Goal: Information Seeking & Learning: Learn about a topic

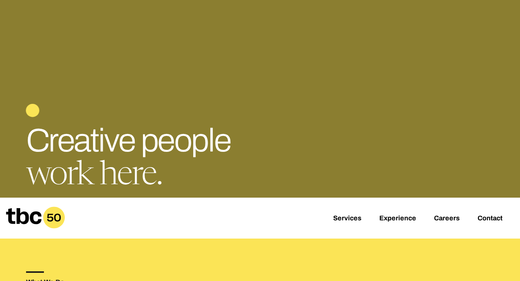
scroll to position [75, 0]
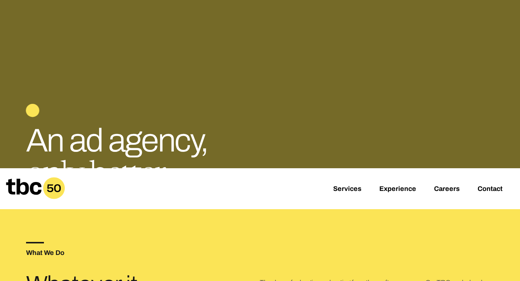
click at [447, 184] on div "Services Experience Careers Contact" at bounding box center [260, 188] width 520 height 41
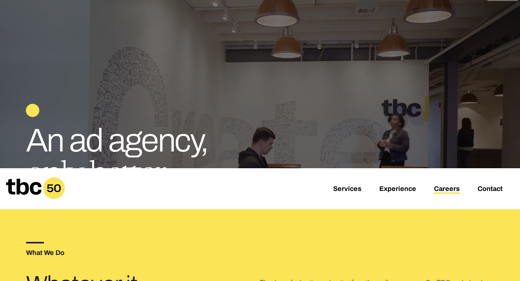
click at [446, 188] on link "Careers" at bounding box center [447, 189] width 26 height 9
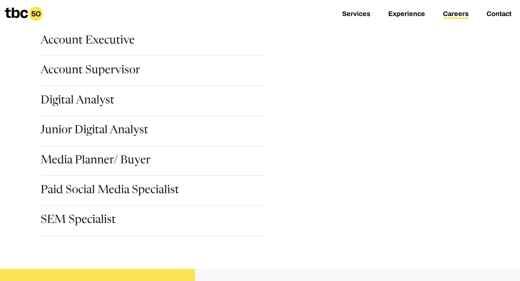
scroll to position [120, 0]
click at [107, 39] on link "Account Executive" at bounding box center [88, 41] width 94 height 13
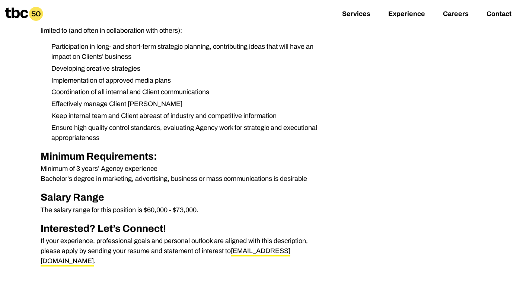
scroll to position [268, 0]
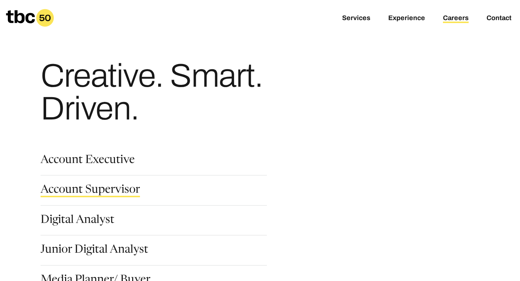
click at [95, 191] on link "Account Supervisor" at bounding box center [90, 191] width 99 height 13
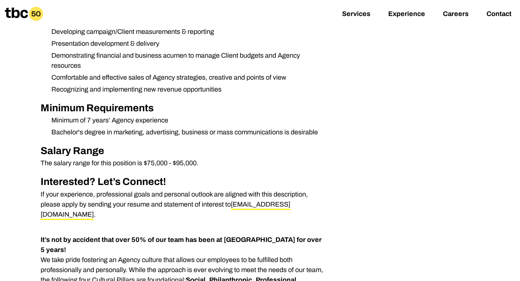
scroll to position [340, 0]
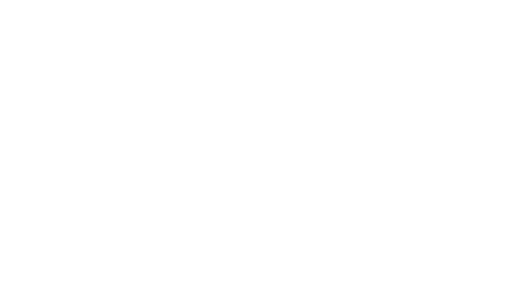
scroll to position [6, 0]
